Goal: Task Accomplishment & Management: Complete application form

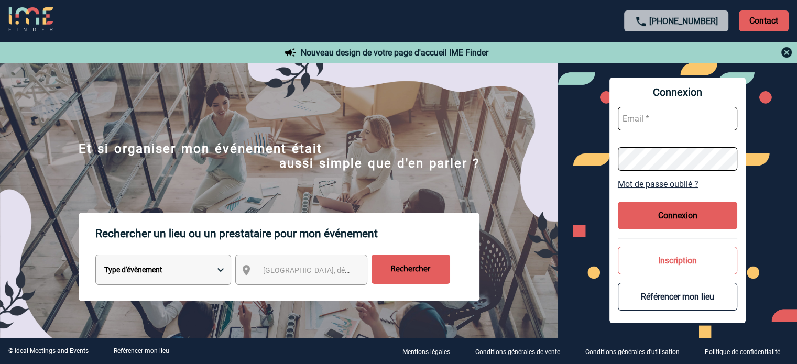
type input "ydeclercq@ime-groupe.com"
click at [674, 213] on button "Connexion" at bounding box center [677, 216] width 119 height 28
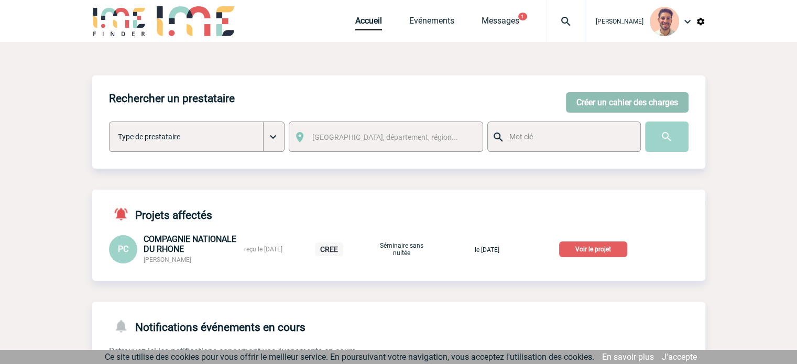
click at [615, 97] on button "Créer un cahier des charges" at bounding box center [627, 102] width 123 height 20
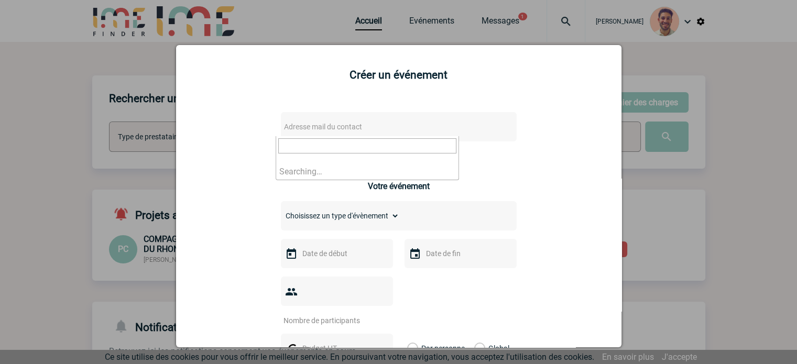
click at [348, 129] on span "Adresse mail du contact" at bounding box center [323, 127] width 78 height 8
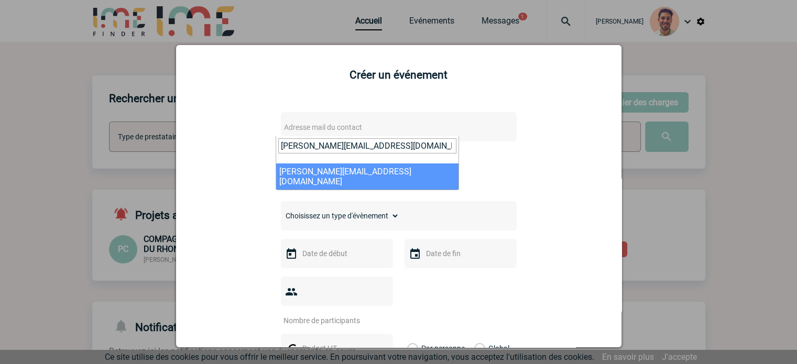
type input "[PERSON_NAME][EMAIL_ADDRESS][DOMAIN_NAME]"
select select "129811"
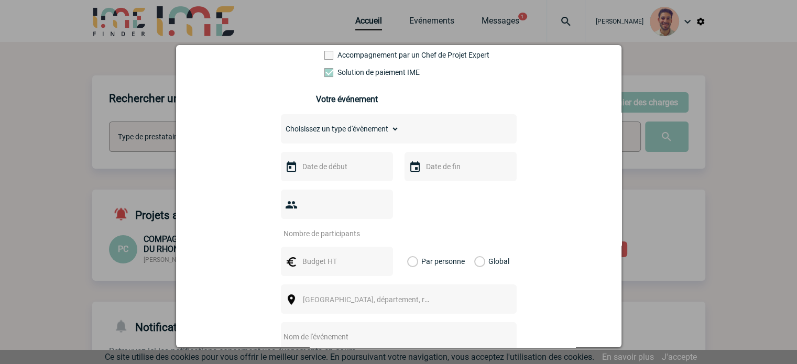
scroll to position [210, 0]
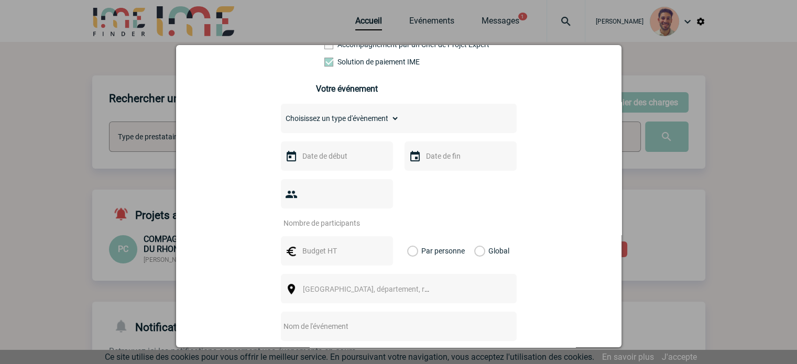
click at [331, 126] on select "Choisissez un type d'évènement Séminaire avec nuitée Séminaire sans nuitée Repa…" at bounding box center [340, 118] width 118 height 15
select select "1"
click at [281, 114] on select "Choisissez un type d'évènement Séminaire avec nuitée Séminaire sans nuitée Repa…" at bounding box center [340, 118] width 118 height 15
click at [356, 169] on div at bounding box center [337, 155] width 112 height 29
click at [347, 163] on input "text" at bounding box center [336, 156] width 72 height 14
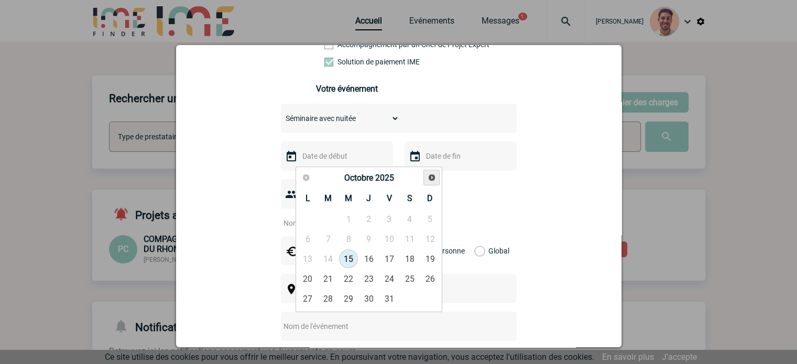
click at [430, 174] on span "Suivant" at bounding box center [432, 177] width 8 height 8
click at [431, 174] on span "Suivant" at bounding box center [432, 177] width 8 height 8
click at [308, 241] on link "8" at bounding box center [307, 239] width 19 height 19
type input "[DATE]"
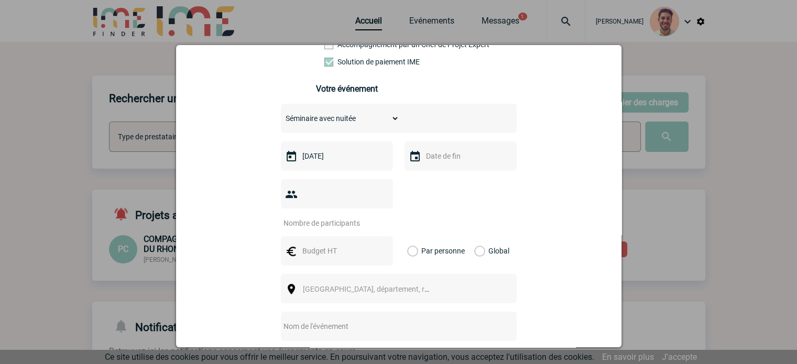
click at [428, 160] on input "text" at bounding box center [459, 156] width 72 height 14
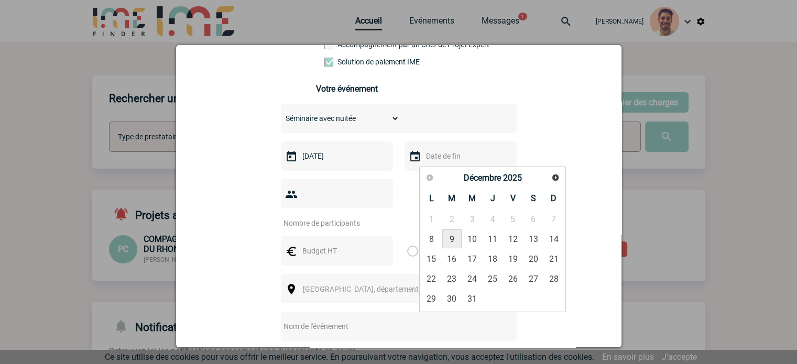
click at [453, 233] on link "9" at bounding box center [451, 239] width 19 height 19
type input "[DATE]"
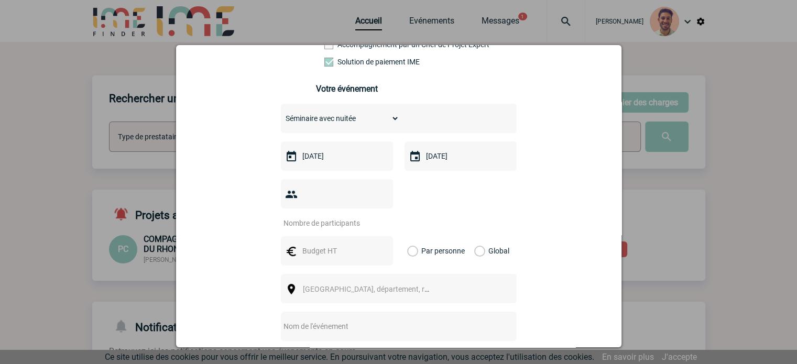
click at [343, 190] on div at bounding box center [337, 193] width 112 height 29
click at [335, 216] on input "number" at bounding box center [330, 223] width 99 height 14
type input "14"
click at [356, 244] on input "text" at bounding box center [336, 251] width 72 height 14
type input "6000"
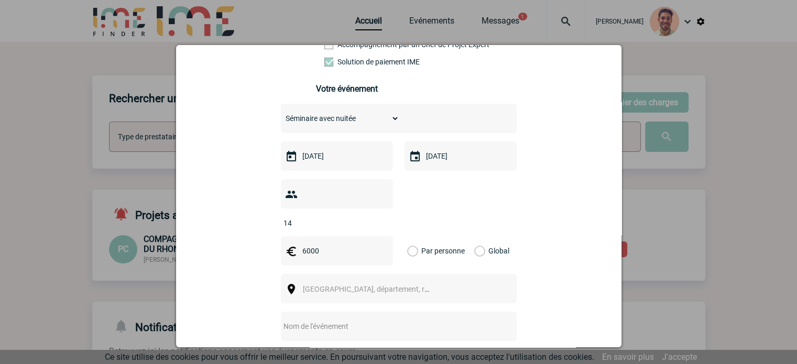
click at [483, 236] on div "Global" at bounding box center [490, 250] width 35 height 29
click at [480, 236] on div "Global" at bounding box center [490, 250] width 35 height 29
click at [474, 237] on label "Global" at bounding box center [477, 250] width 7 height 29
click at [0, 0] on input "Global" at bounding box center [0, 0] width 0 height 0
click at [378, 285] on span "[GEOGRAPHIC_DATA], département, région..." at bounding box center [376, 289] width 146 height 8
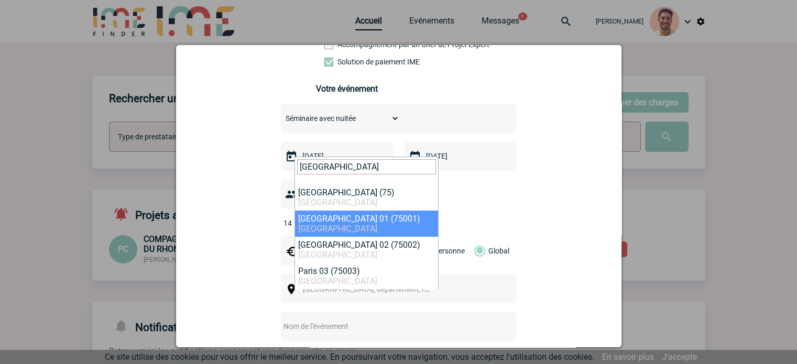
type input "[GEOGRAPHIC_DATA]"
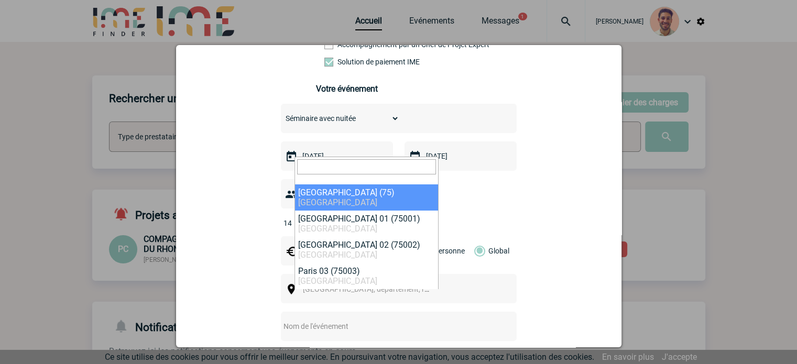
select select "3"
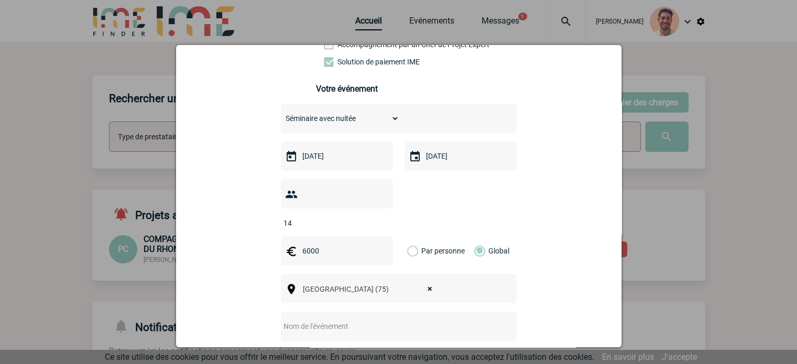
click at [303, 320] on input "text" at bounding box center [385, 327] width 208 height 14
paste input "Séminaire au vert CODIR"
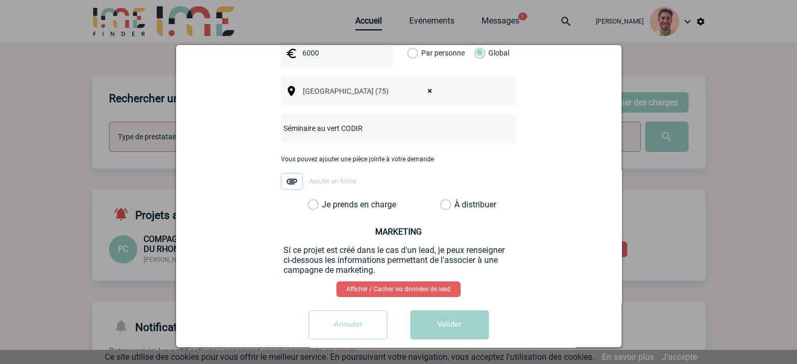
type input "Séminaire au vert CODIR"
click at [314, 200] on label "Je prends en charge" at bounding box center [317, 205] width 18 height 10
click at [0, 0] on input "Je prends en charge" at bounding box center [0, 0] width 0 height 0
click at [467, 310] on button "Valider" at bounding box center [449, 324] width 79 height 29
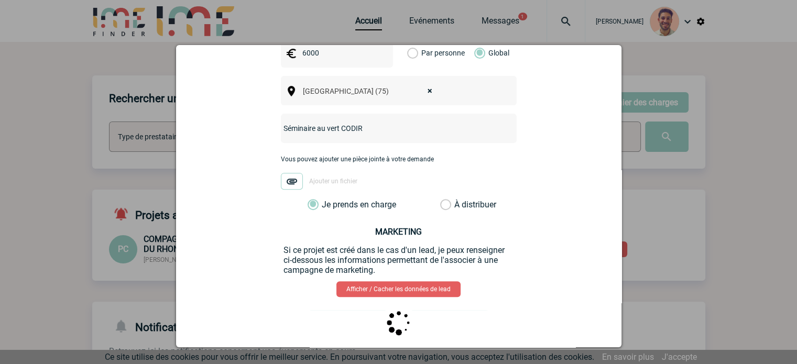
scroll to position [0, 0]
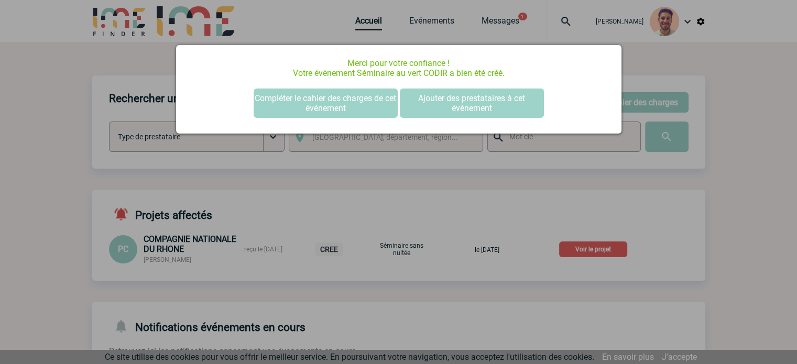
click at [296, 14] on div at bounding box center [398, 182] width 797 height 364
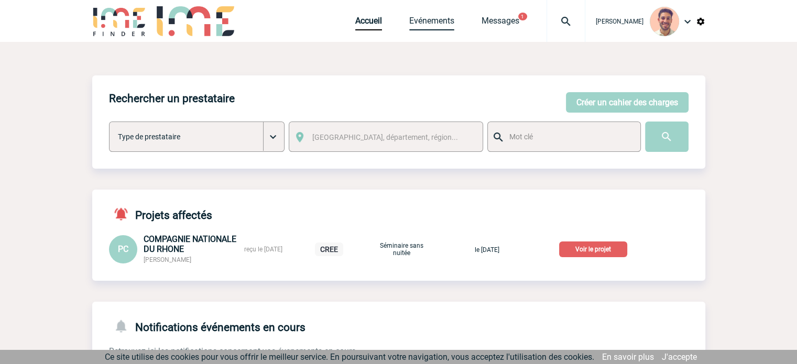
click at [443, 19] on link "Evénements" at bounding box center [431, 23] width 45 height 15
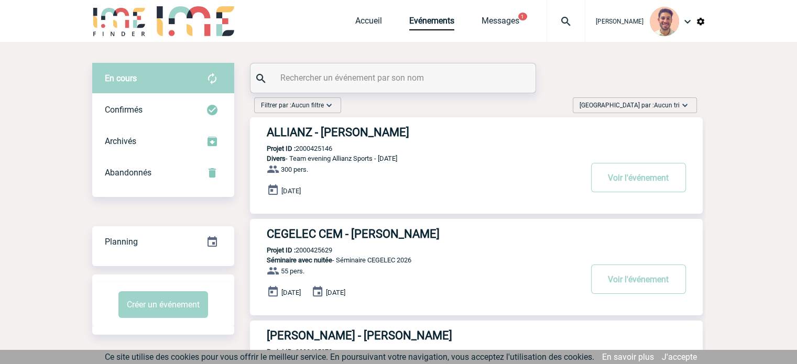
click at [332, 85] on input "text" at bounding box center [394, 77] width 233 height 15
paste input "2000426085"
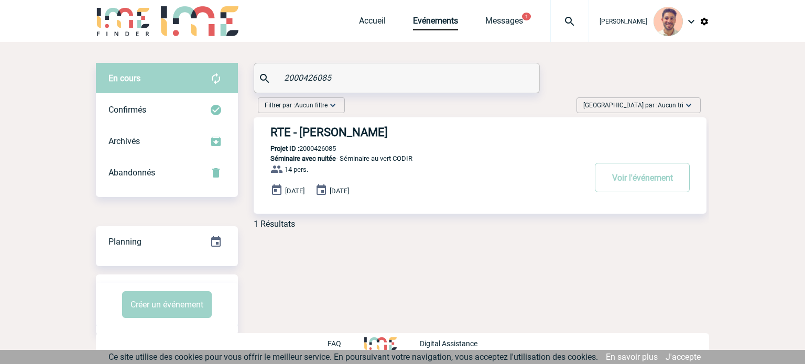
type input "2000426085"
click at [344, 132] on h3 "RTE - Stéphanie DANTAS" at bounding box center [427, 132] width 314 height 13
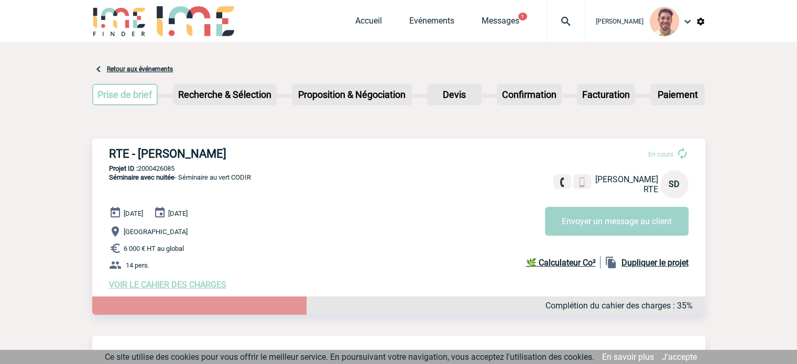
drag, startPoint x: 153, startPoint y: 166, endPoint x: 110, endPoint y: 154, distance: 45.1
click at [110, 154] on h3 "RTE - Stéphanie DANTAS" at bounding box center [266, 153] width 314 height 13
copy h3 "RTE - Stéphanie DANTAS"
drag, startPoint x: 171, startPoint y: 166, endPoint x: 140, endPoint y: 165, distance: 30.9
click at [139, 165] on div "RTE - Stéphanie DANTAS En cours Stéphanie DANTAS RTE SD Envoyer un message au c…" at bounding box center [398, 218] width 613 height 159
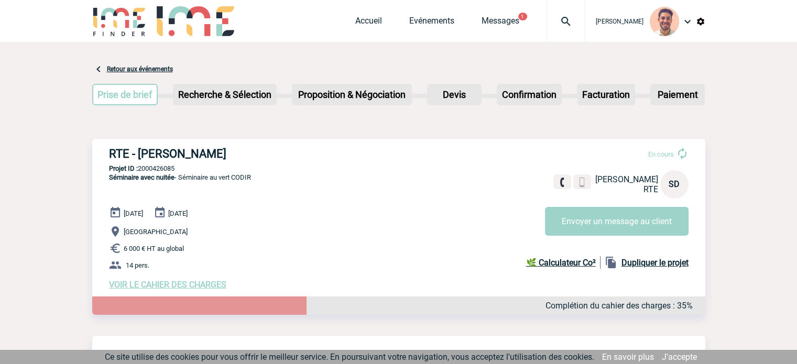
copy p "2000426085"
